Goal: Information Seeking & Learning: Learn about a topic

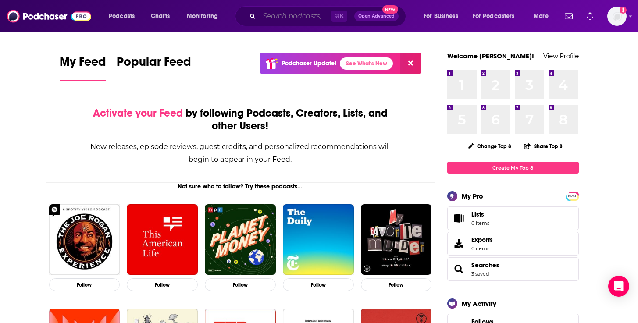
click at [316, 14] on input "Search podcasts, credits, & more..." at bounding box center [295, 16] width 72 height 14
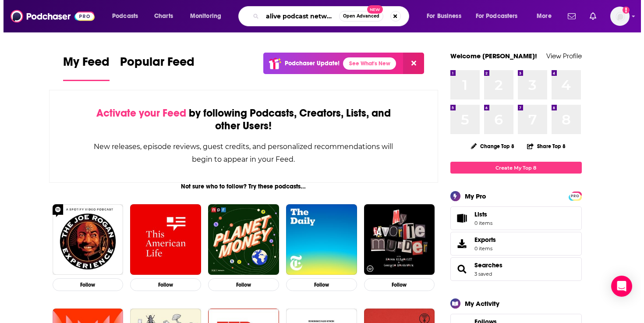
scroll to position [0, 3]
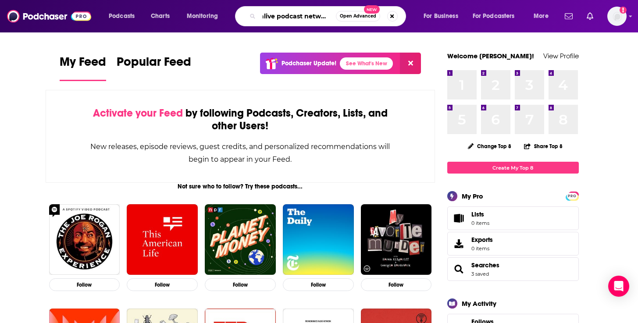
type input "alive podcast network"
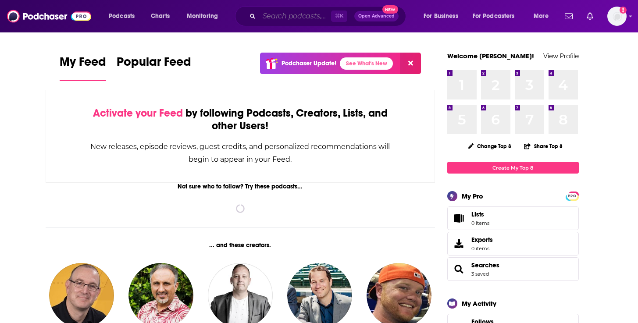
click at [283, 15] on input "Search podcasts, credits, & more..." at bounding box center [295, 16] width 72 height 14
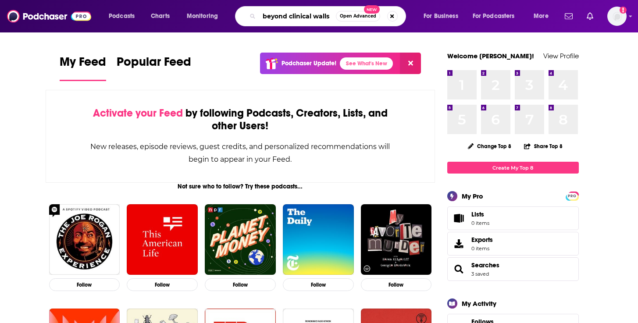
type input "beyond clinical walls"
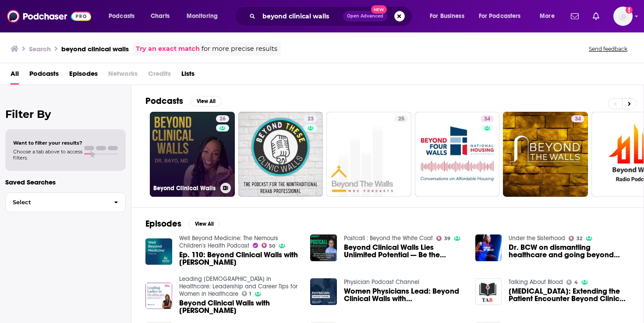
click at [201, 137] on link "26 Beyond Clinical Walls" at bounding box center [192, 154] width 85 height 85
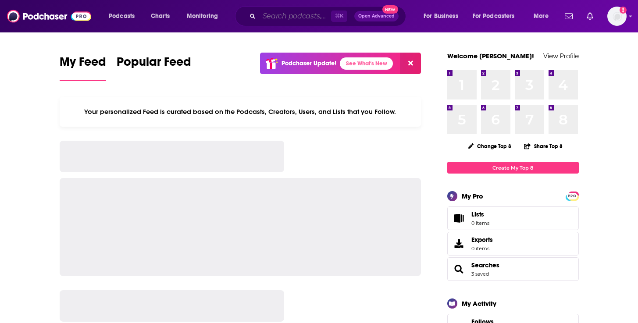
click at [260, 21] on input "Search podcasts, credits, & more..." at bounding box center [295, 16] width 72 height 14
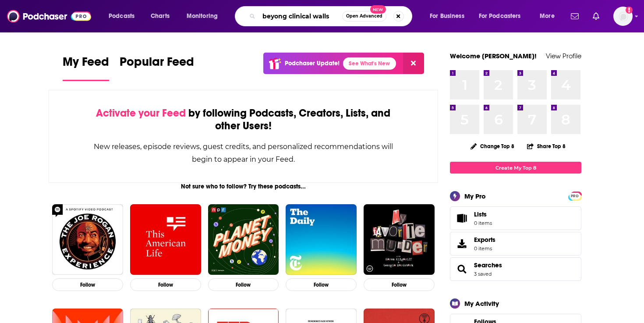
click at [284, 14] on input "beyong clinical walls" at bounding box center [300, 16] width 83 height 14
type input "beyond clinical walls"
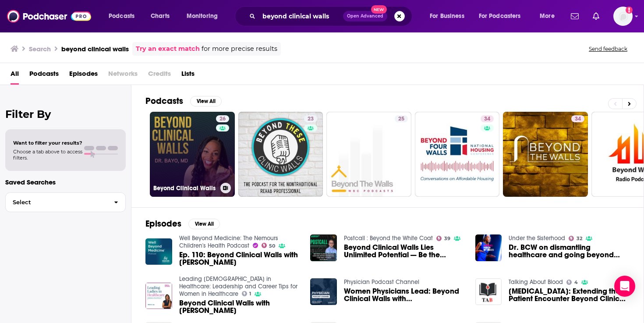
click at [203, 143] on link "26 Beyond Clinical Walls" at bounding box center [192, 154] width 85 height 85
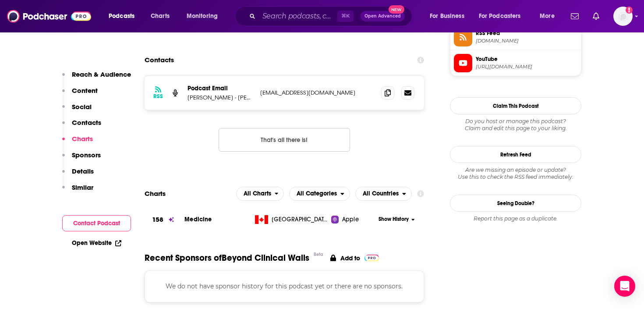
scroll to position [659, 0]
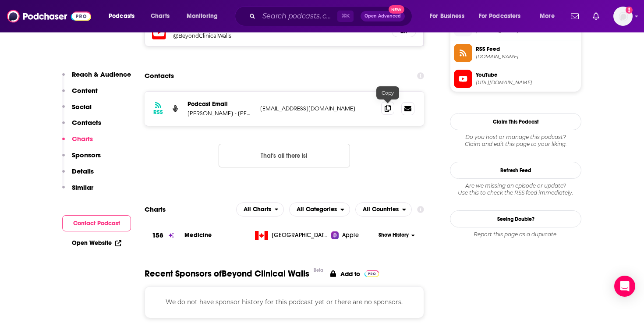
click at [386, 107] on icon at bounding box center [388, 108] width 6 height 7
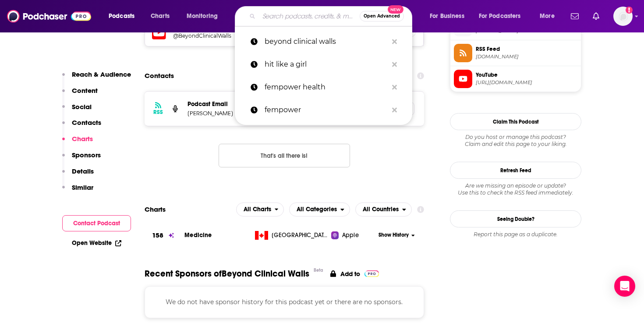
click at [271, 21] on input "Search podcasts, credits, & more..." at bounding box center [309, 16] width 101 height 14
paste input "Delta: HealthTech Innovators"
type input "Delta: HealthTech Innovators"
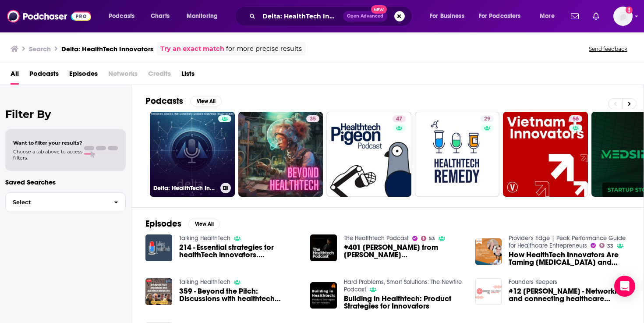
click at [193, 151] on link "Delta: HealthTech Innovators" at bounding box center [192, 154] width 85 height 85
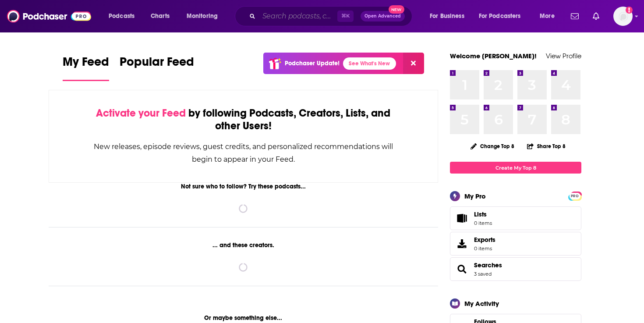
click at [298, 14] on input "Search podcasts, credits, & more..." at bounding box center [298, 16] width 78 height 14
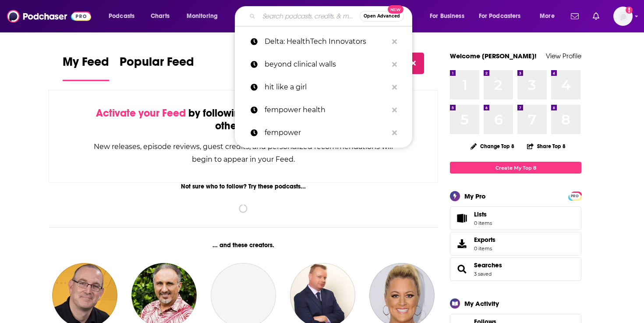
paste input "Digital Health Heavyweights Podcast"
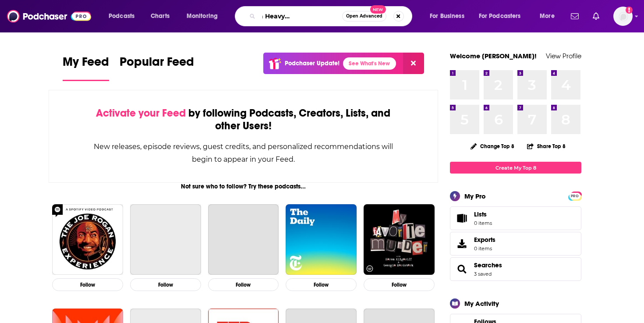
type input "Digital Health Heavyweights Podcast"
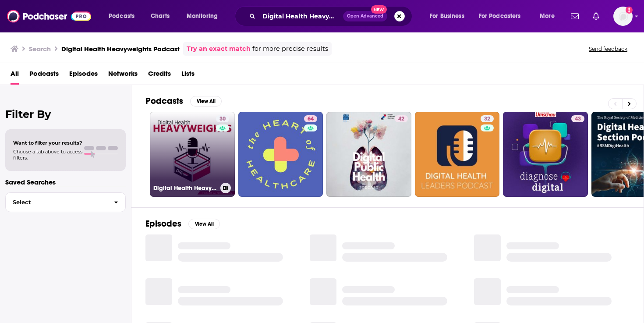
click at [177, 157] on link "30 Digital Health Heavyweights" at bounding box center [192, 154] width 85 height 85
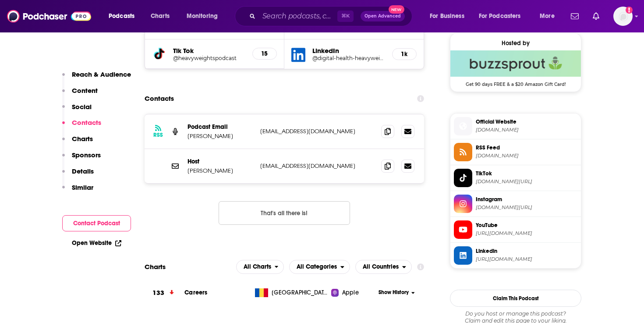
scroll to position [652, 0]
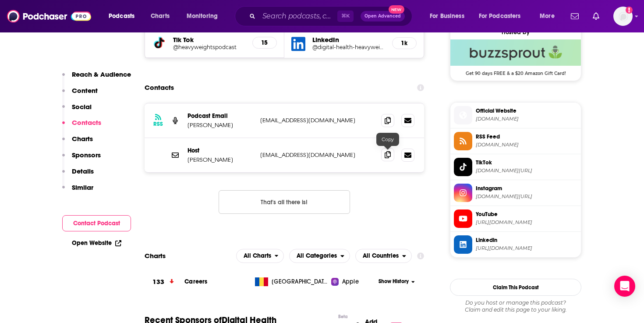
click at [390, 156] on icon at bounding box center [388, 154] width 6 height 7
click at [269, 18] on input "Search podcasts, credits, & more..." at bounding box center [298, 16] width 78 height 14
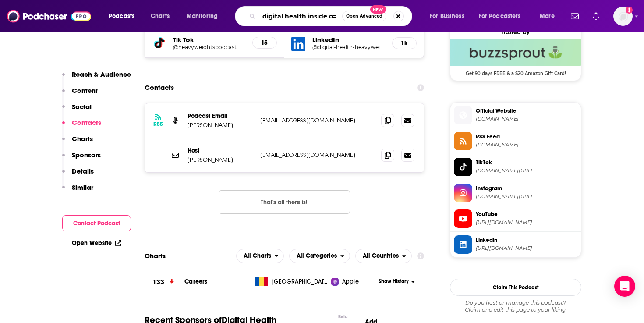
scroll to position [0, 0]
type input "digital health inside out"
